Goal: Navigation & Orientation: Go to known website

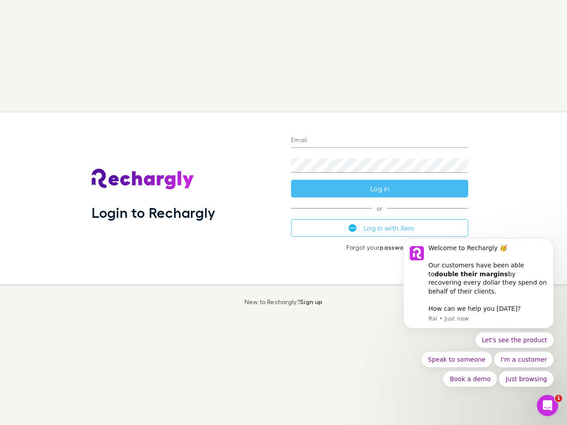
click at [283, 213] on div "Login to Rechargly" at bounding box center [184, 198] width 199 height 172
click at [379, 141] on input "Email" at bounding box center [379, 141] width 177 height 14
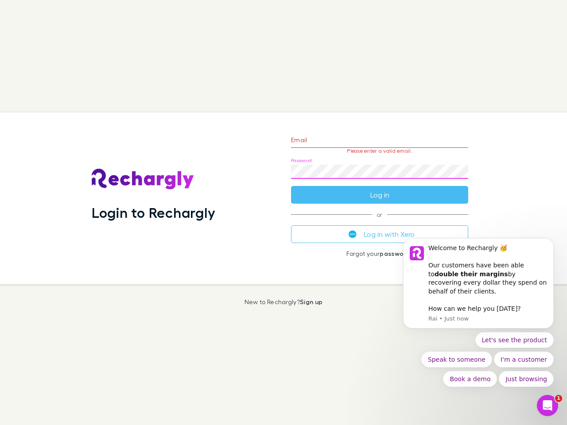
click at [379, 189] on form "Email Please enter a valid email. Password Log in" at bounding box center [379, 165] width 177 height 77
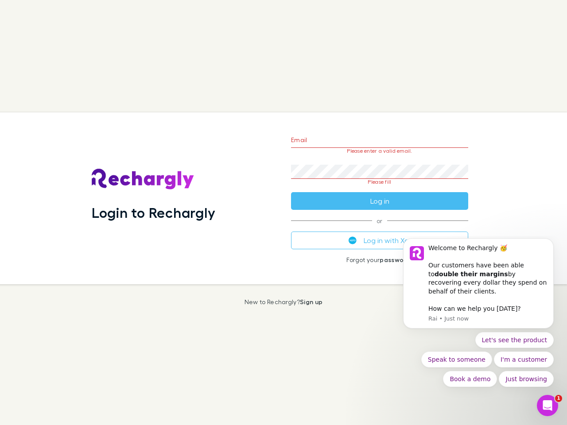
click at [379, 228] on div "Email Please enter a valid email. Password Please fill Log in or Log in with Xe…" at bounding box center [379, 198] width 191 height 172
click at [478, 288] on div "Welcome to Rechargly 🥳 ​ Our customers have been able to double their margins b…" at bounding box center [487, 270] width 119 height 52
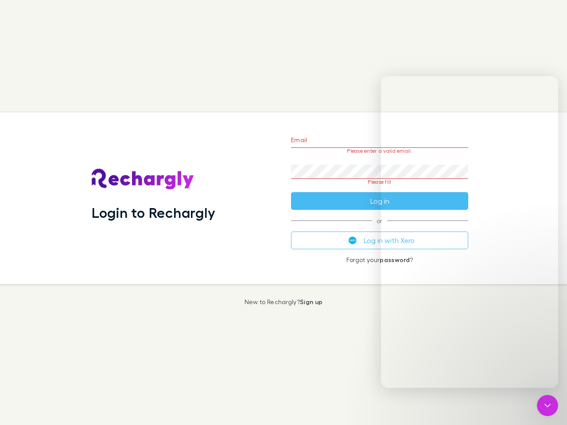
click at [555, 249] on div "Login to Rechargly Email Please enter a valid email. Password Please fill Log i…" at bounding box center [280, 198] width 574 height 172
